Goal: Navigation & Orientation: Find specific page/section

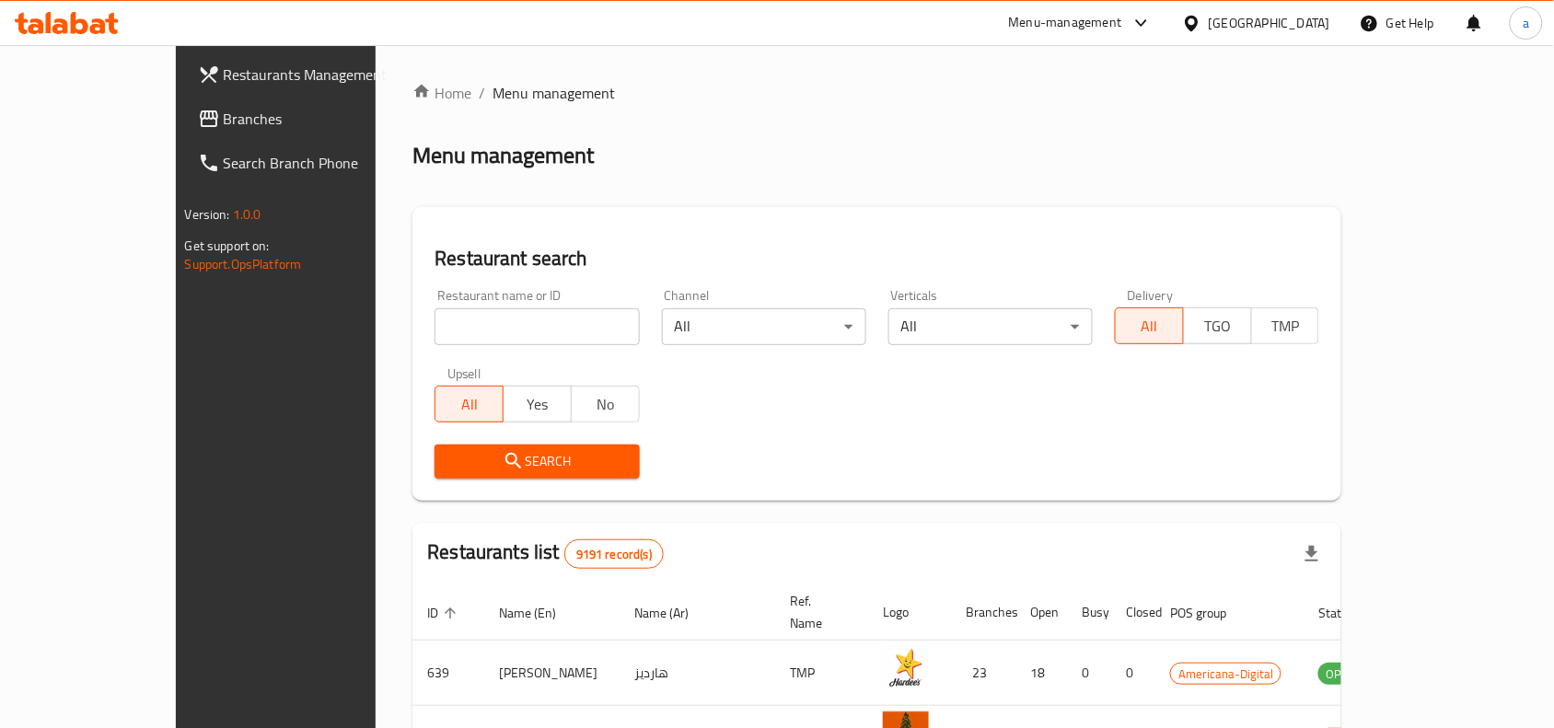
click at [649, 141] on div "Menu management" at bounding box center [876, 155] width 929 height 29
click at [1201, 25] on icon at bounding box center [1191, 23] width 19 height 19
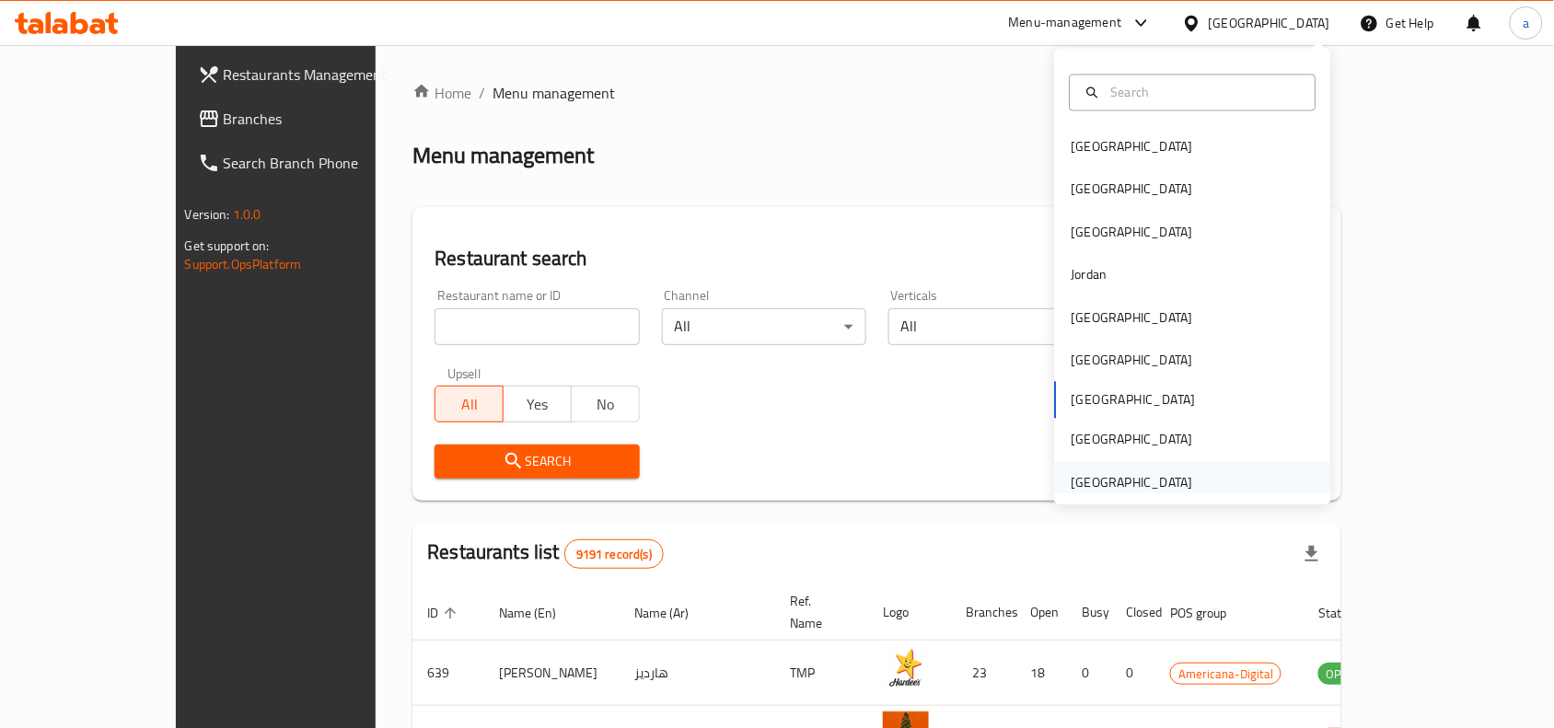
click at [1096, 483] on div "[GEOGRAPHIC_DATA]" at bounding box center [1133, 482] width 122 height 20
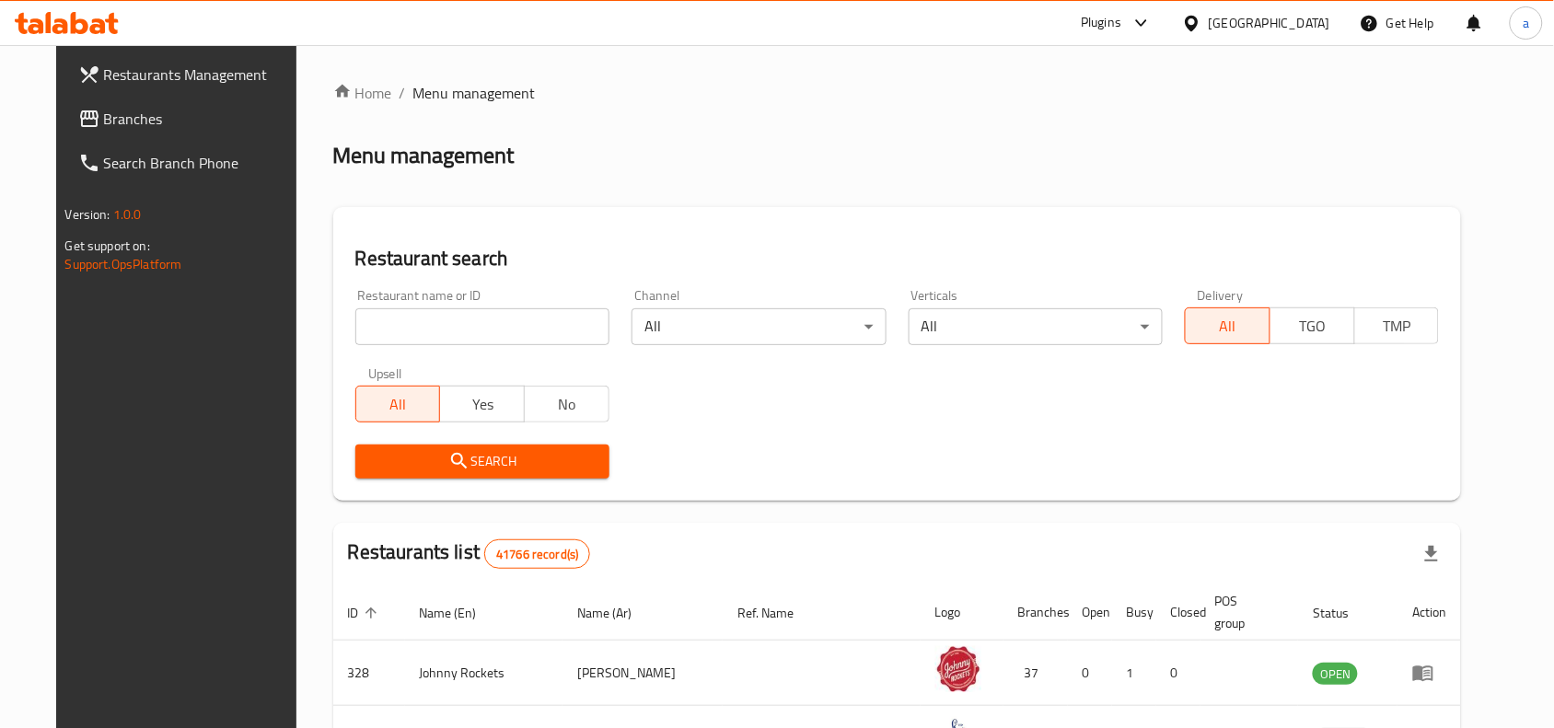
drag, startPoint x: 129, startPoint y: 110, endPoint x: 152, endPoint y: 99, distance: 25.9
click at [129, 110] on span "Branches" at bounding box center [202, 119] width 197 height 22
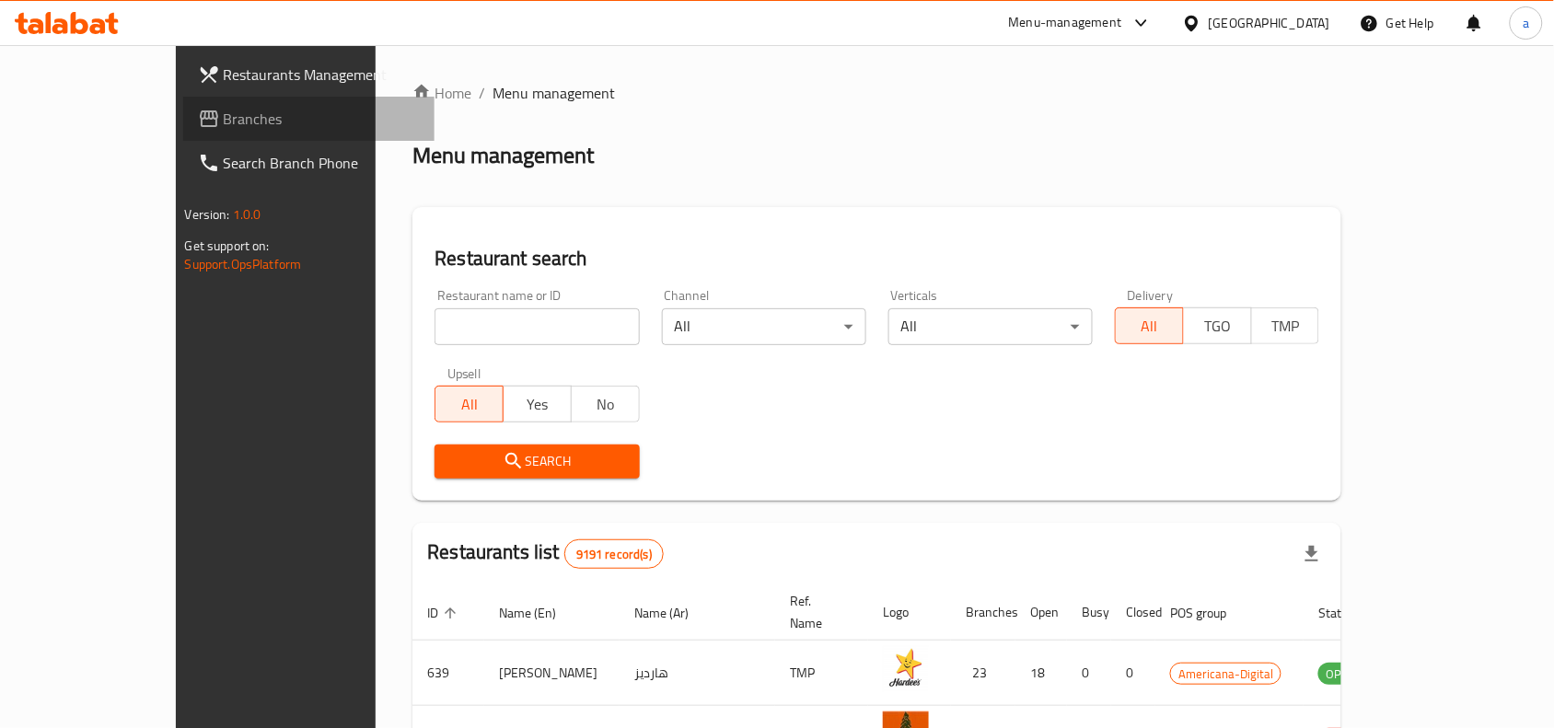
click at [183, 131] on link "Branches" at bounding box center [309, 119] width 252 height 44
click at [1301, 28] on div "[GEOGRAPHIC_DATA]" at bounding box center [1270, 23] width 122 height 20
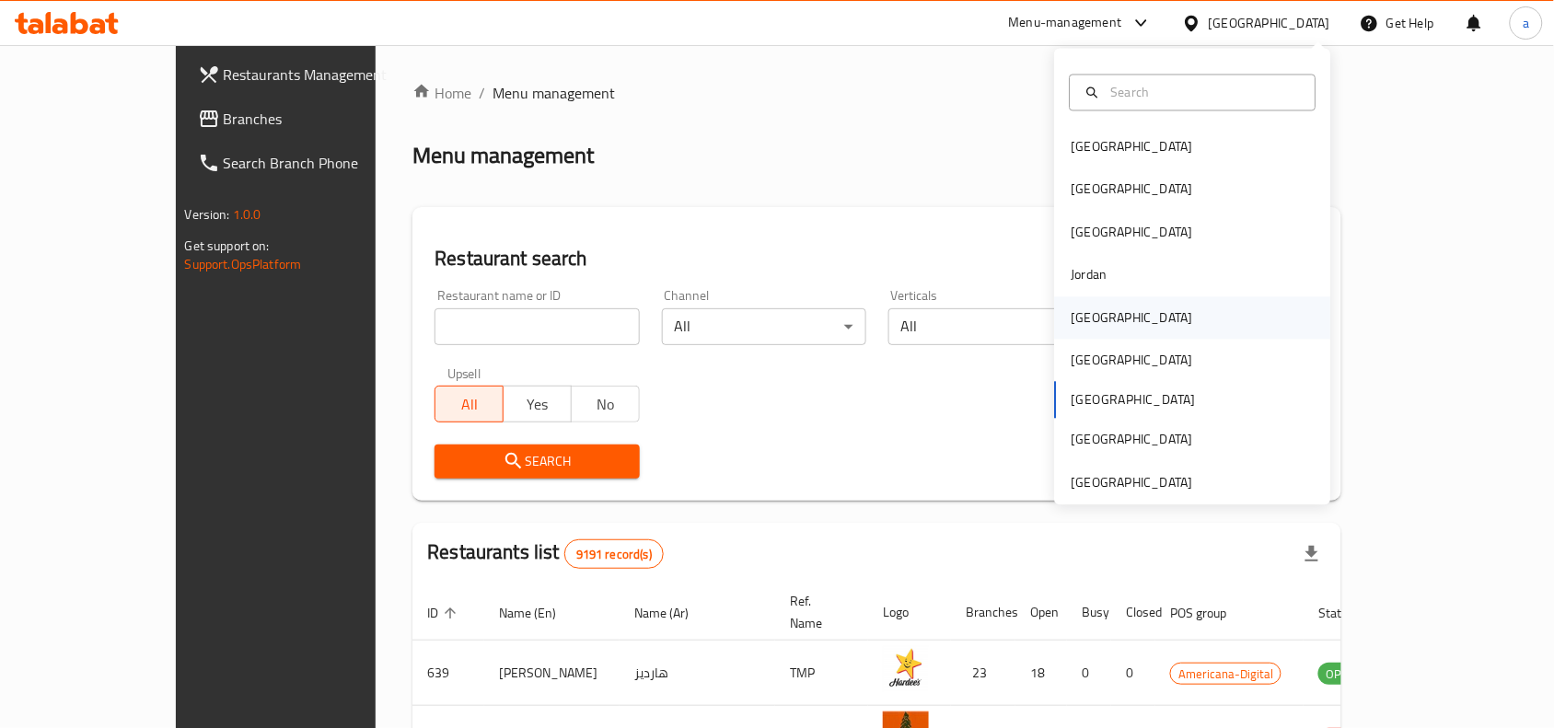
click at [1100, 305] on div "Kuwait" at bounding box center [1132, 317] width 151 height 42
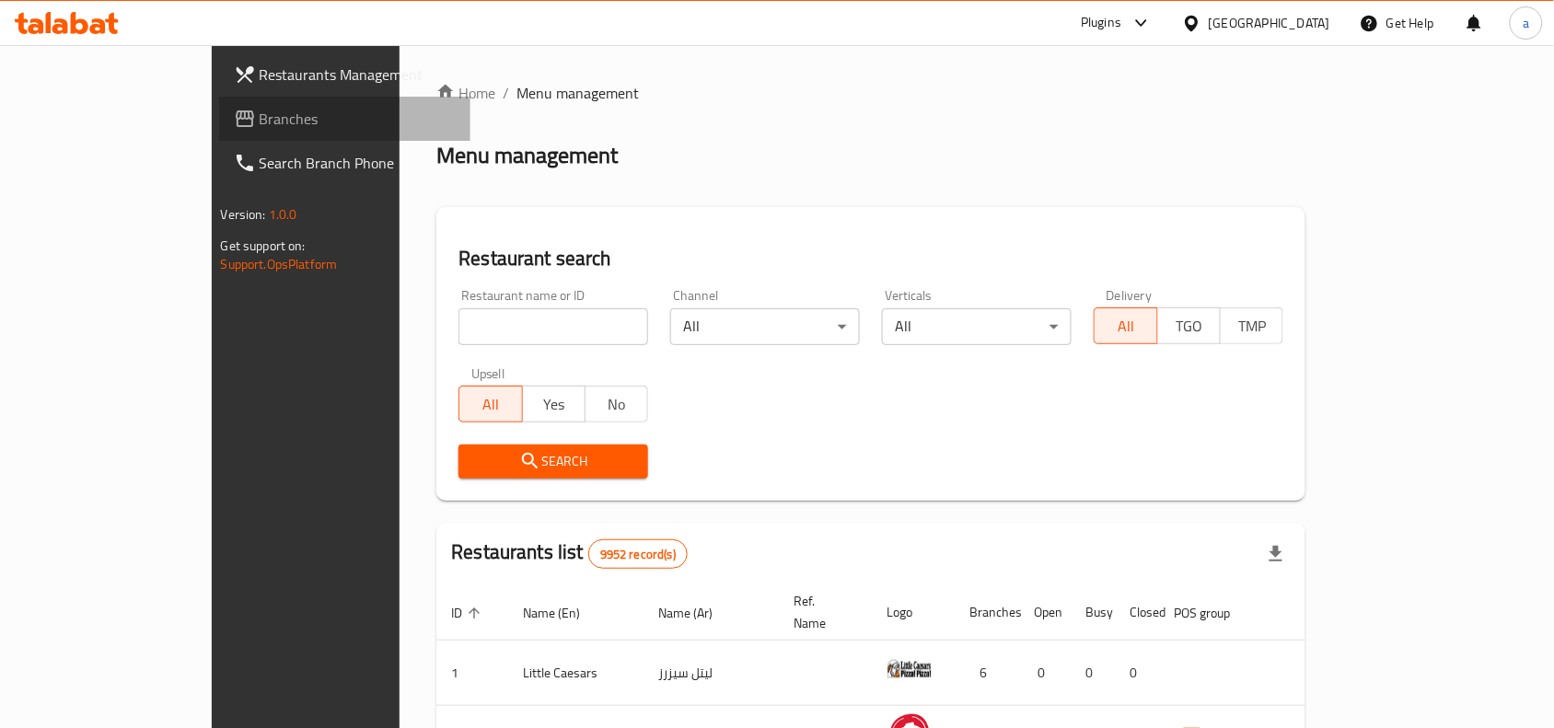
click at [260, 125] on span "Branches" at bounding box center [358, 119] width 197 height 22
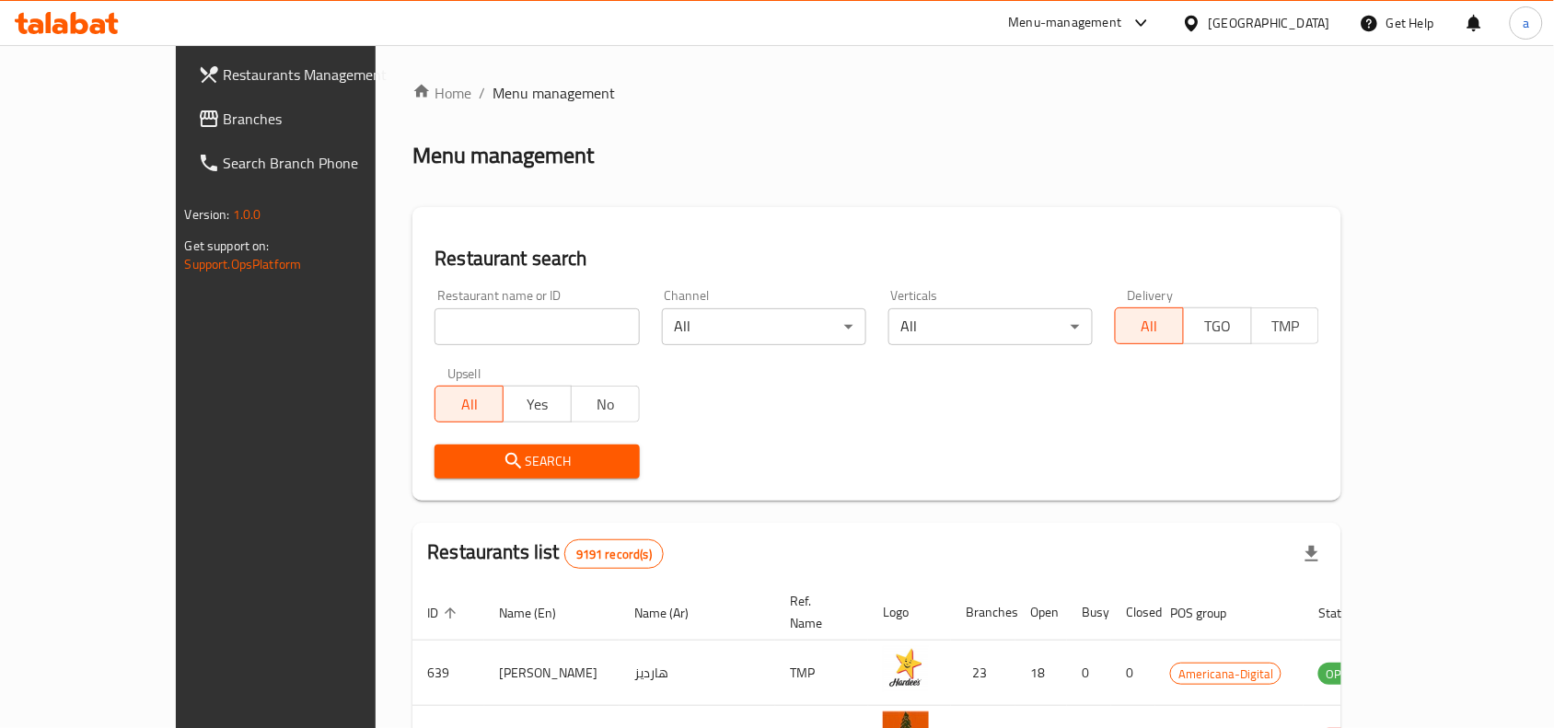
click at [1300, 19] on div "[GEOGRAPHIC_DATA]" at bounding box center [1270, 23] width 122 height 20
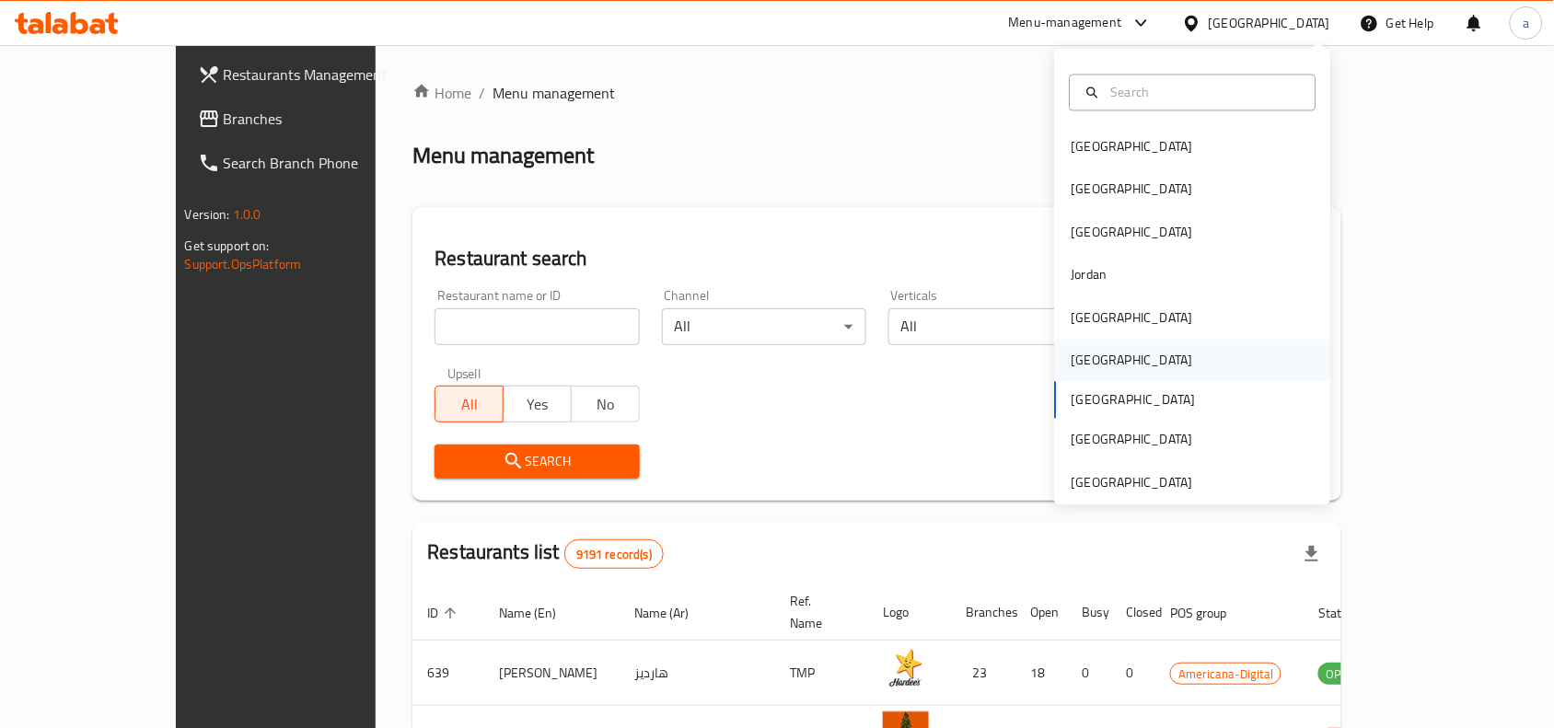
click at [1089, 365] on div "[GEOGRAPHIC_DATA]" at bounding box center [1132, 361] width 151 height 42
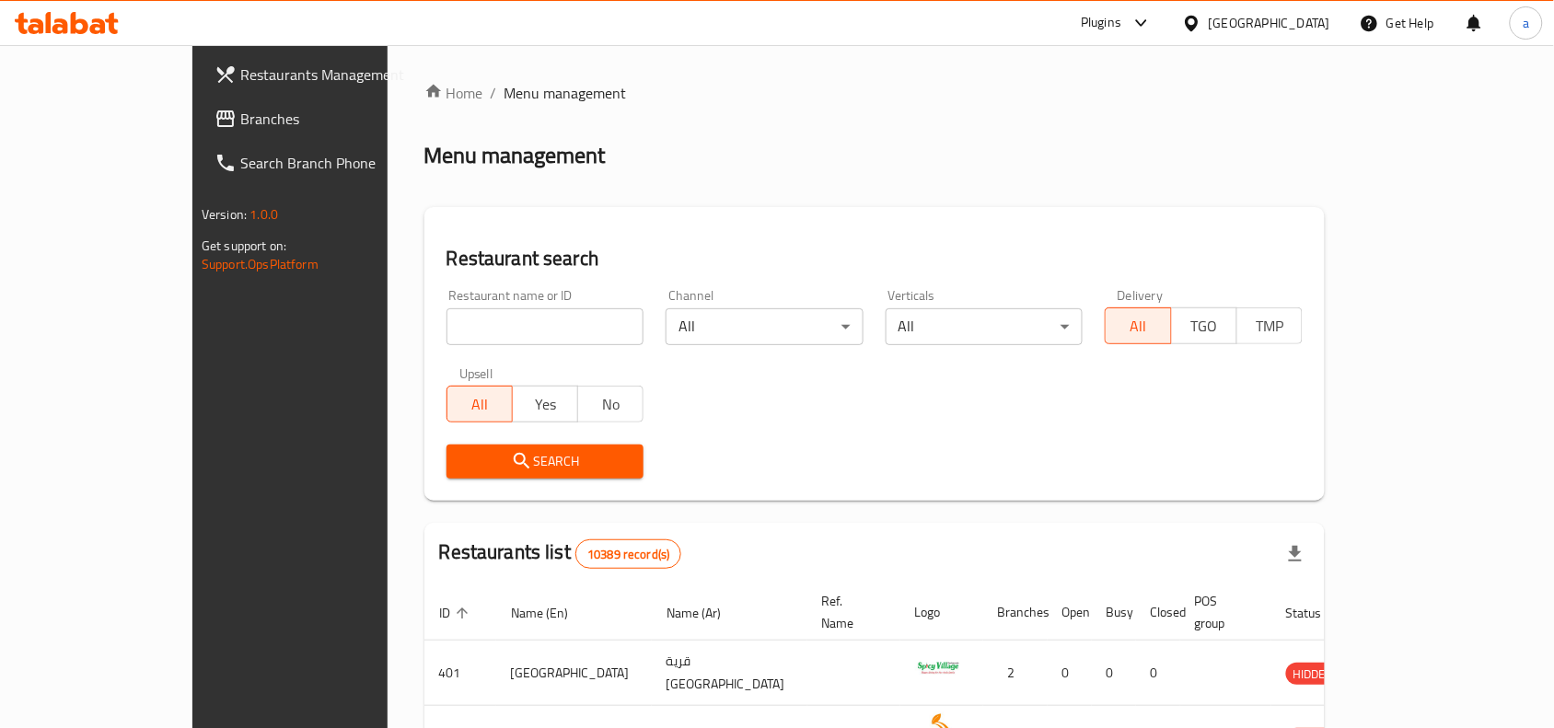
drag, startPoint x: 113, startPoint y: 113, endPoint x: 375, endPoint y: 69, distance: 265.2
click at [240, 113] on span "Branches" at bounding box center [338, 119] width 197 height 22
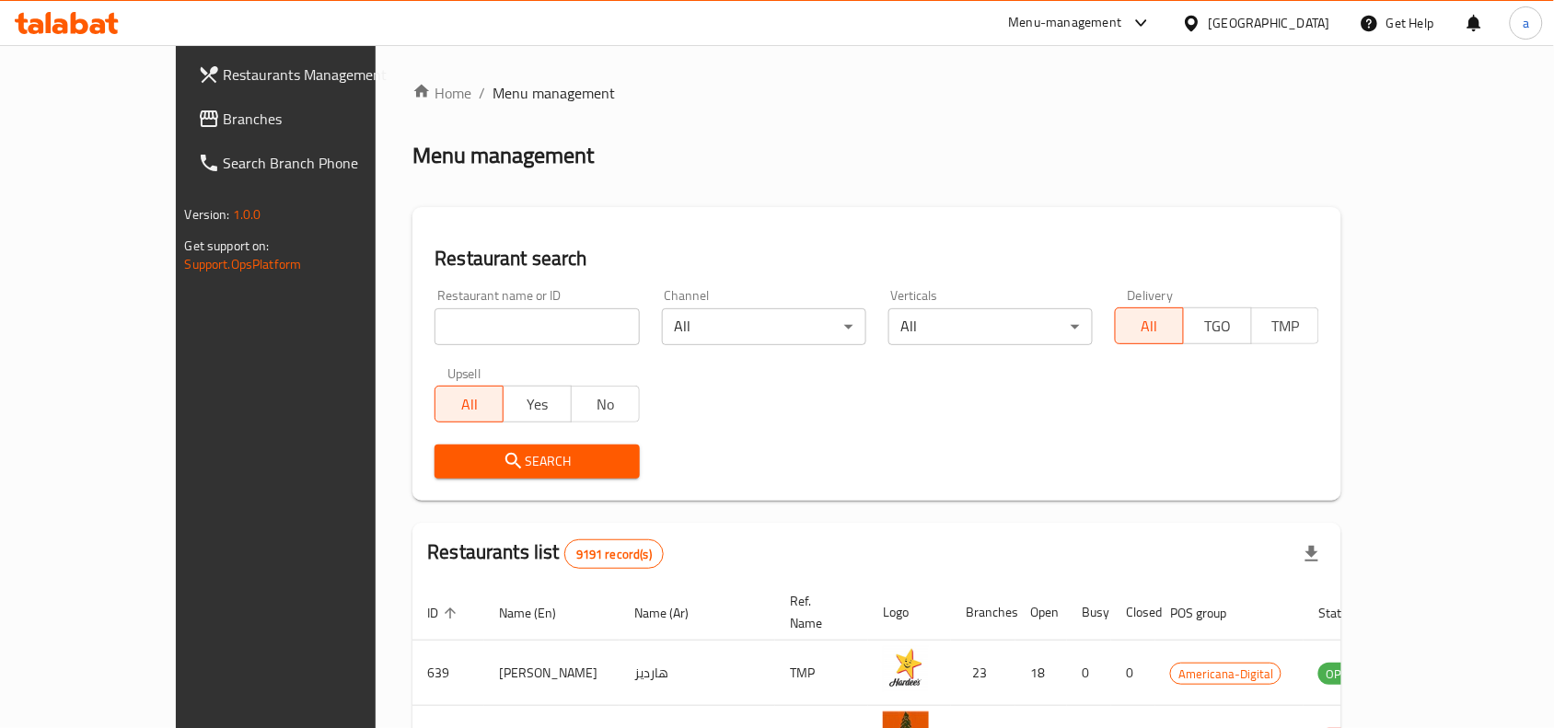
click at [1312, 26] on div "[GEOGRAPHIC_DATA]" at bounding box center [1270, 23] width 122 height 20
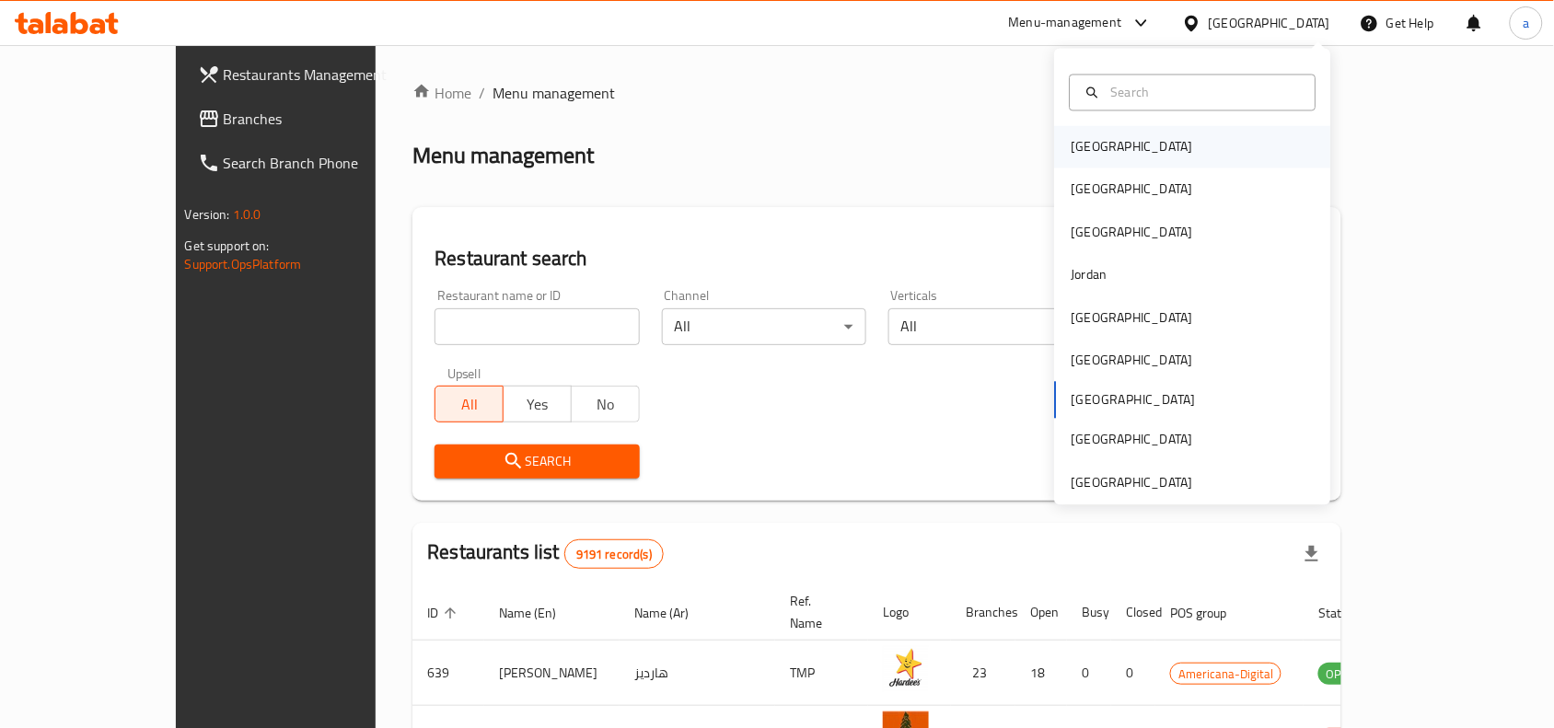
click at [1160, 154] on div "[GEOGRAPHIC_DATA]" at bounding box center [1193, 147] width 276 height 42
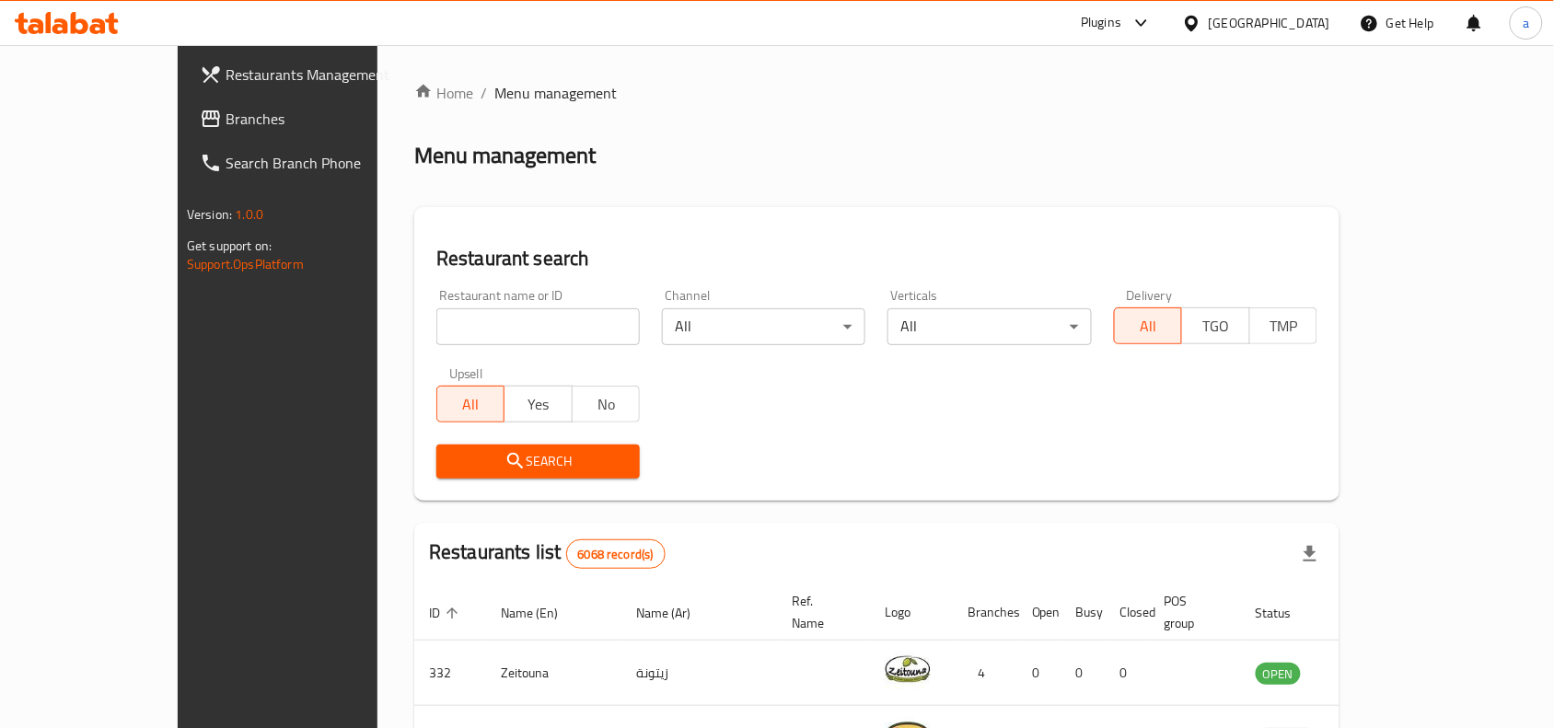
click at [185, 130] on link "Branches" at bounding box center [311, 119] width 252 height 44
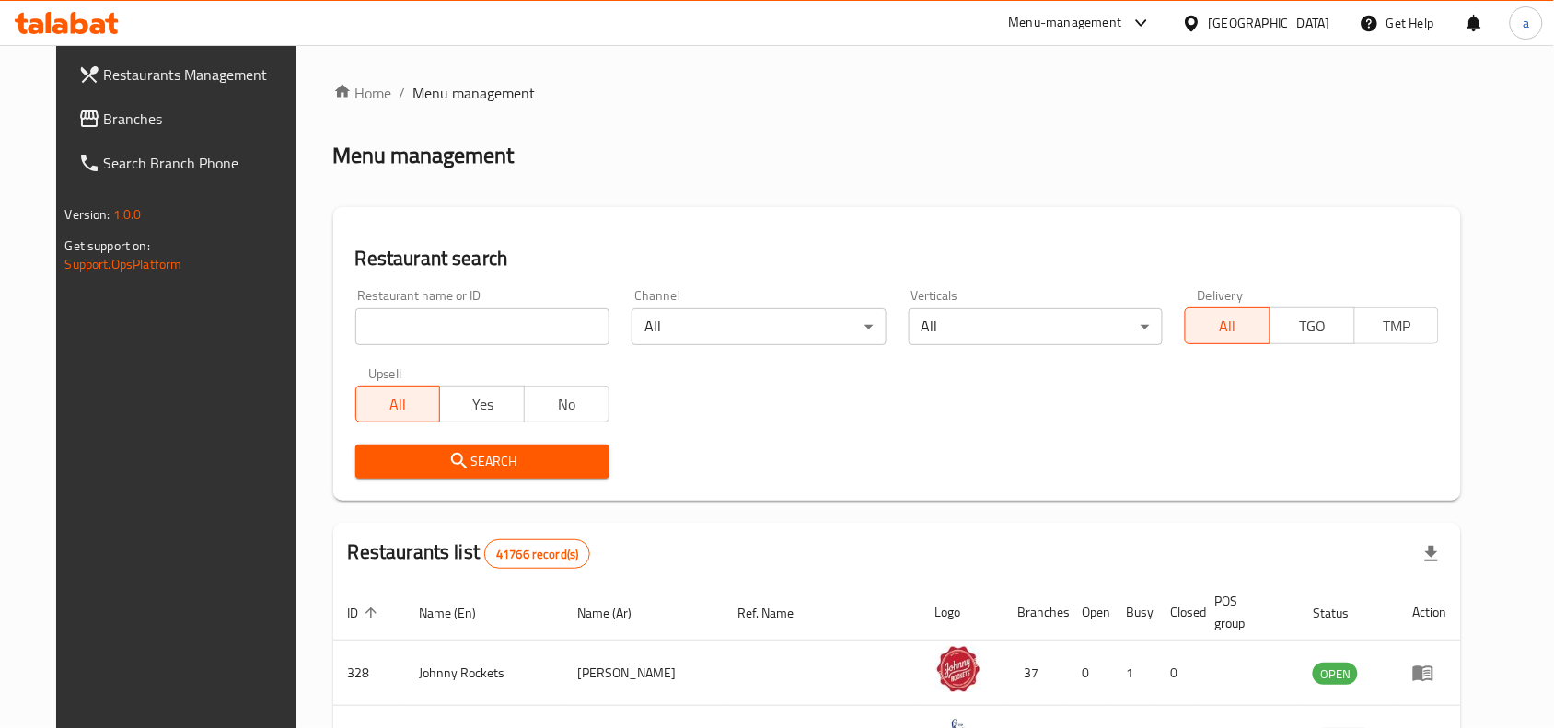
click at [1106, 20] on div "Menu-management" at bounding box center [1065, 23] width 113 height 22
click at [1015, 89] on div "All Plugins" at bounding box center [1016, 82] width 276 height 42
